Goal: Task Accomplishment & Management: Use online tool/utility

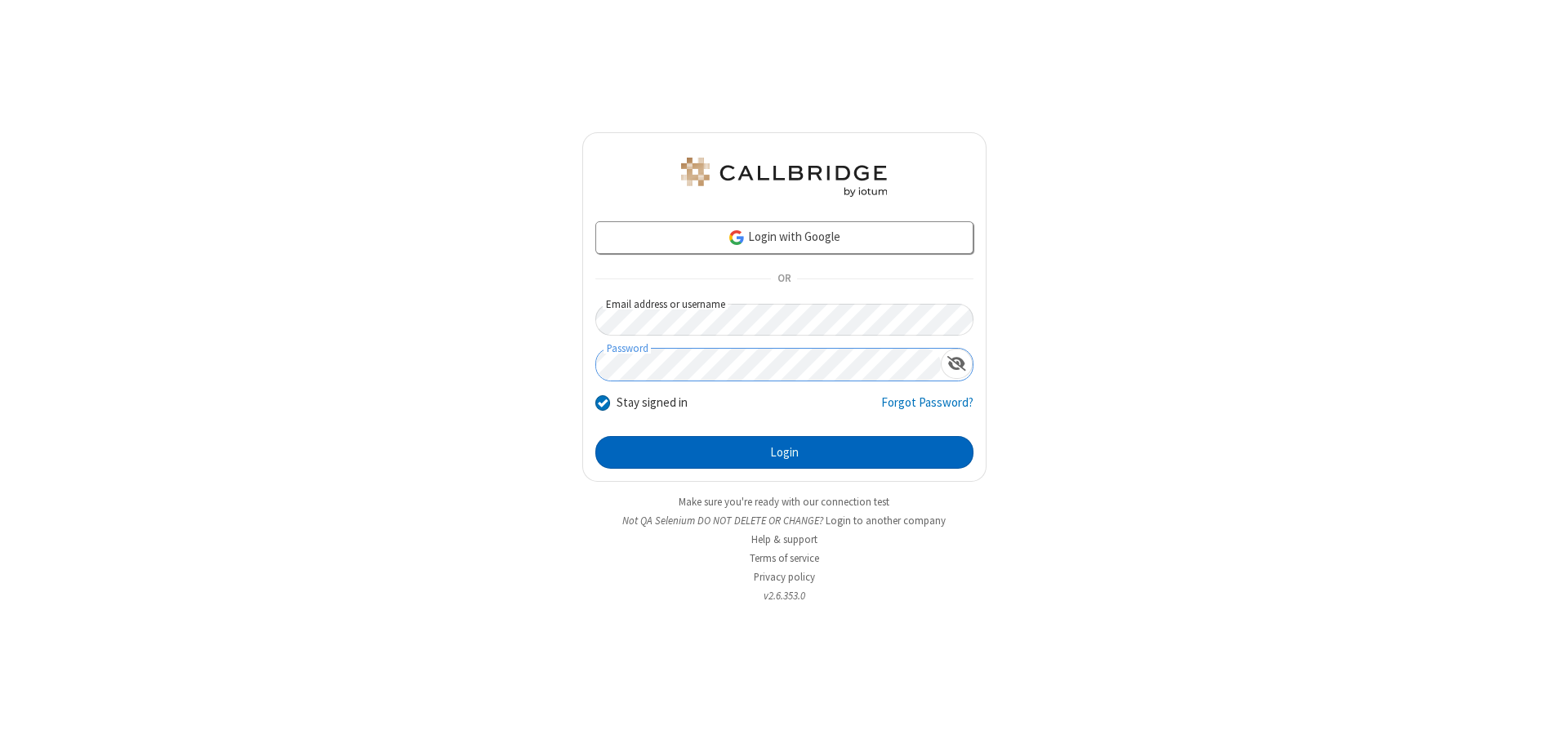
click at [784, 452] on button "Login" at bounding box center [784, 452] width 378 height 32
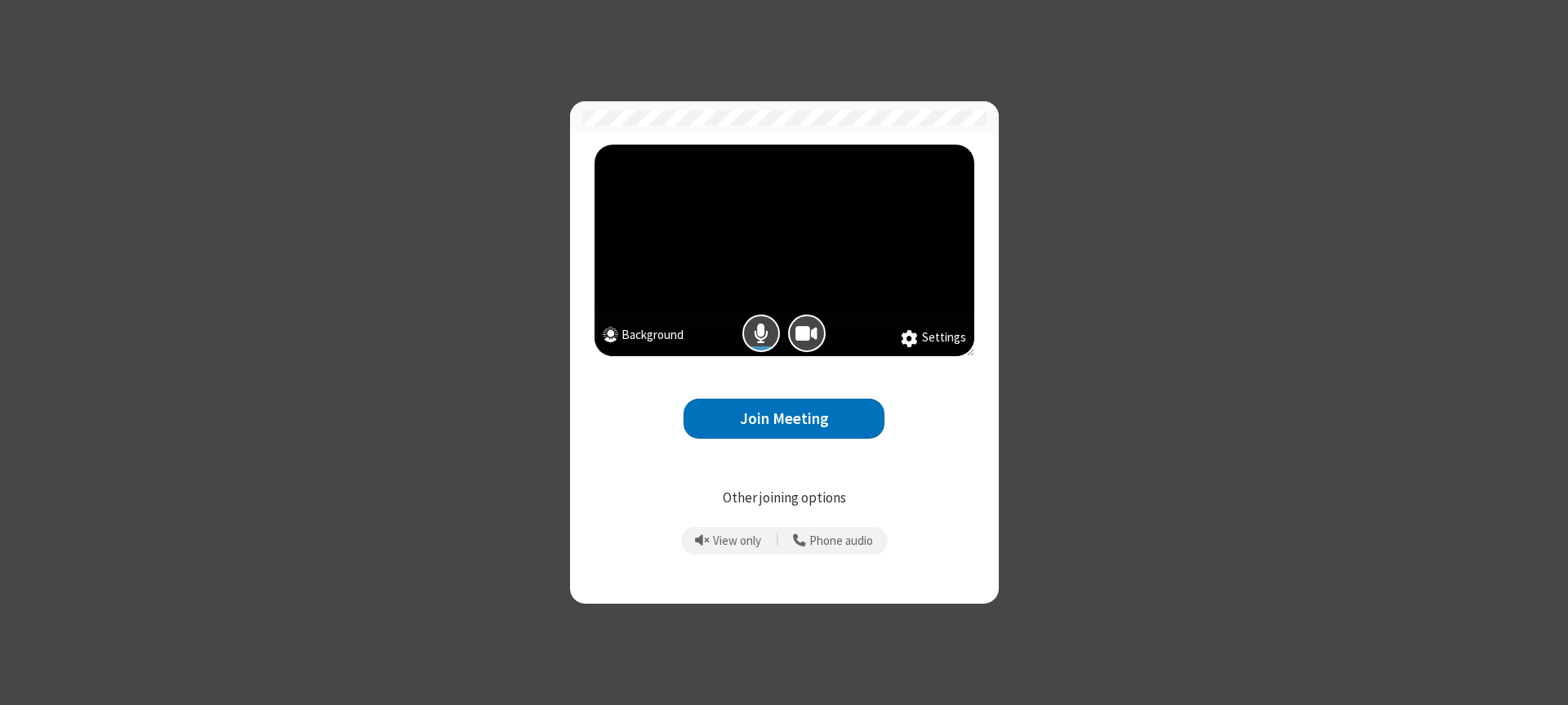
click at [784, 419] on button "Join Meeting" at bounding box center [784, 418] width 201 height 40
